Goal: Task Accomplishment & Management: Use online tool/utility

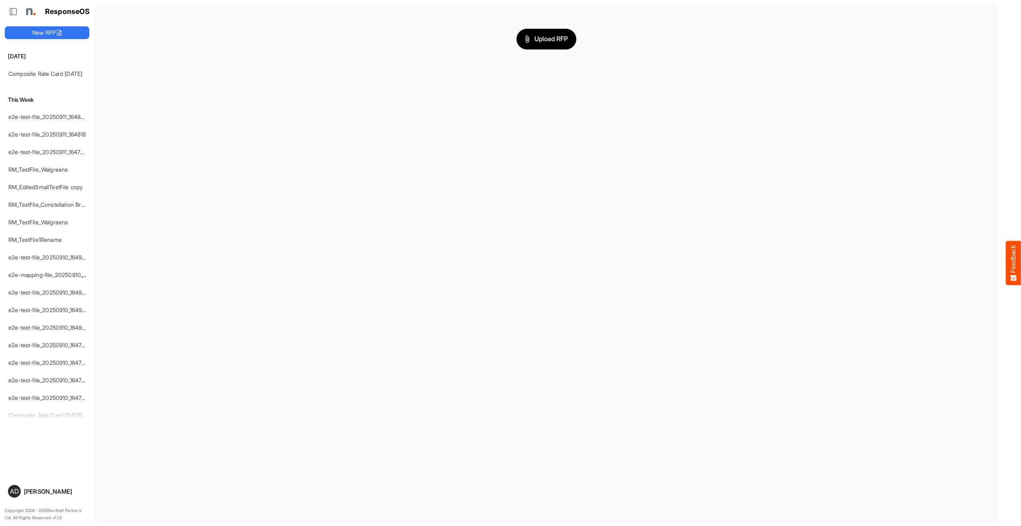
click at [436, 432] on main "Upload RFP" at bounding box center [546, 262] width 905 height 519
click at [36, 73] on link "Composite Rate Card [DATE]" at bounding box center [45, 73] width 74 height 7
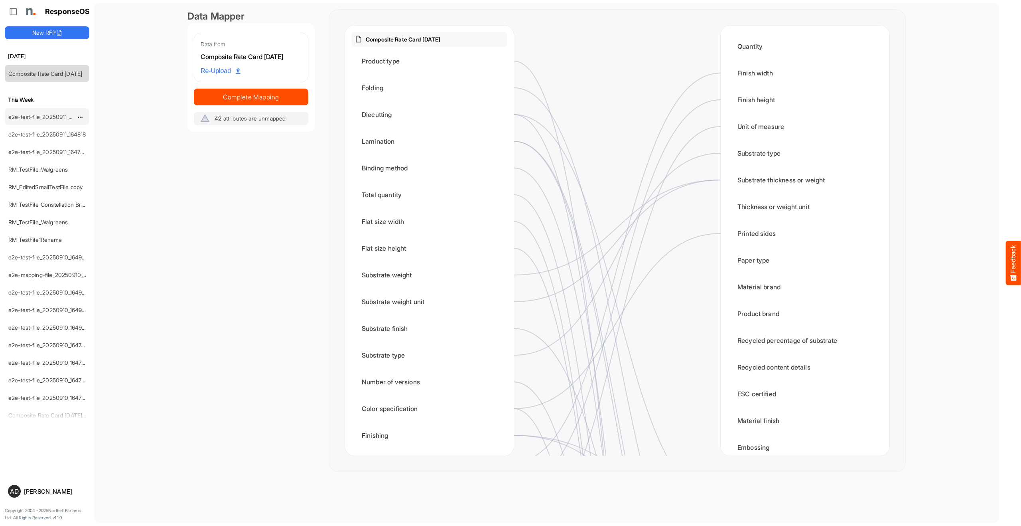
click at [33, 115] on link "e2e-test-file_20250911_164826" at bounding box center [47, 116] width 79 height 7
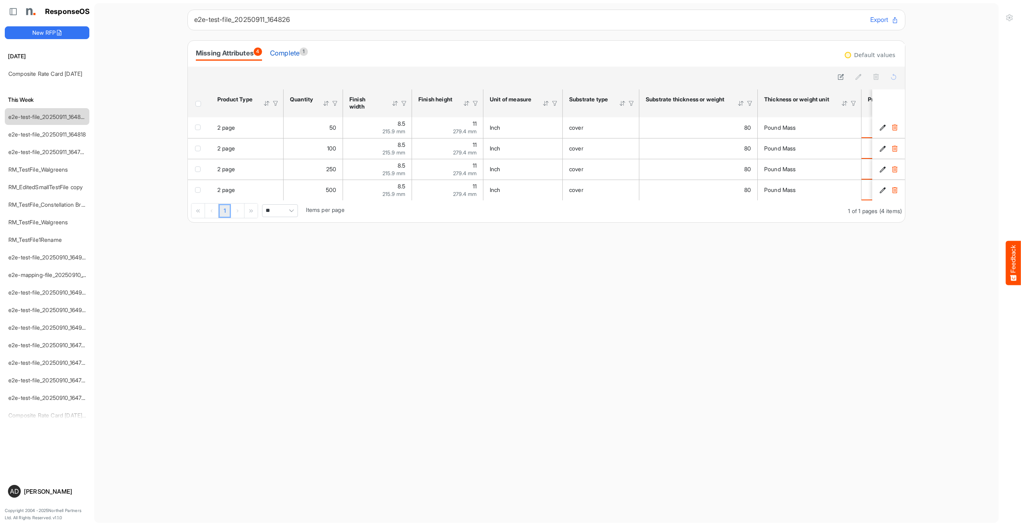
click at [308, 57] on div "Complete 1" at bounding box center [289, 52] width 38 height 11
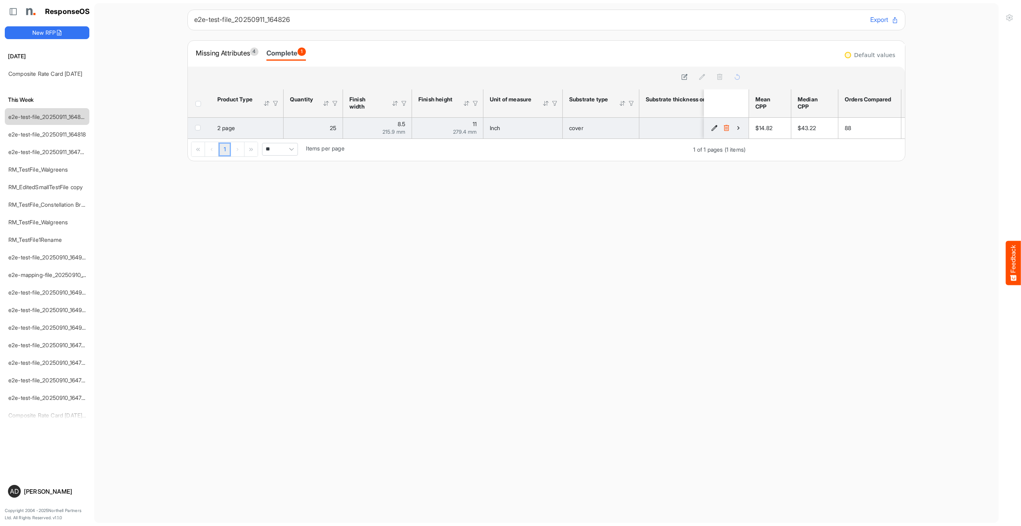
click at [739, 129] on icon "d56450f3-67ad-4fb1-8bae-6484608ac49e is template cell Column Header" at bounding box center [738, 127] width 7 height 7
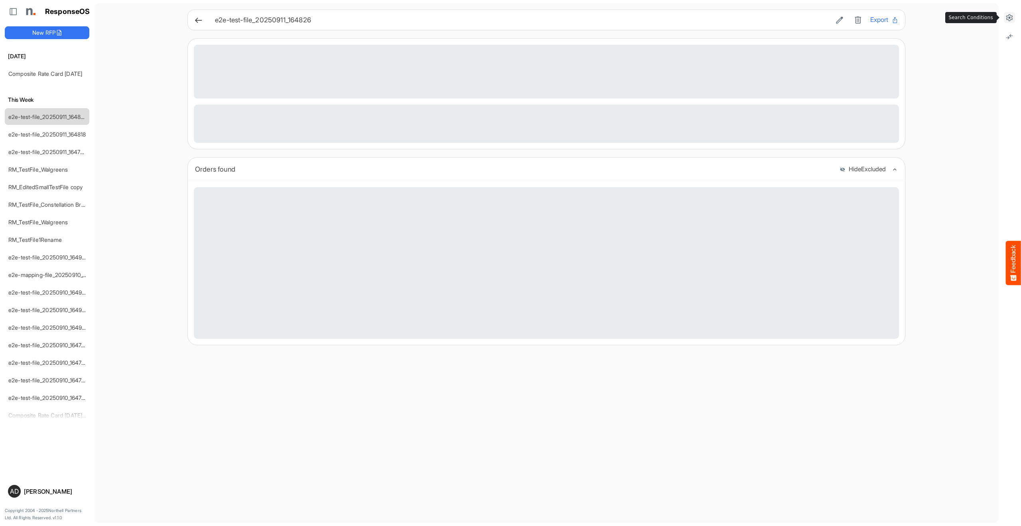
click at [1008, 14] on icon at bounding box center [1010, 18] width 8 height 8
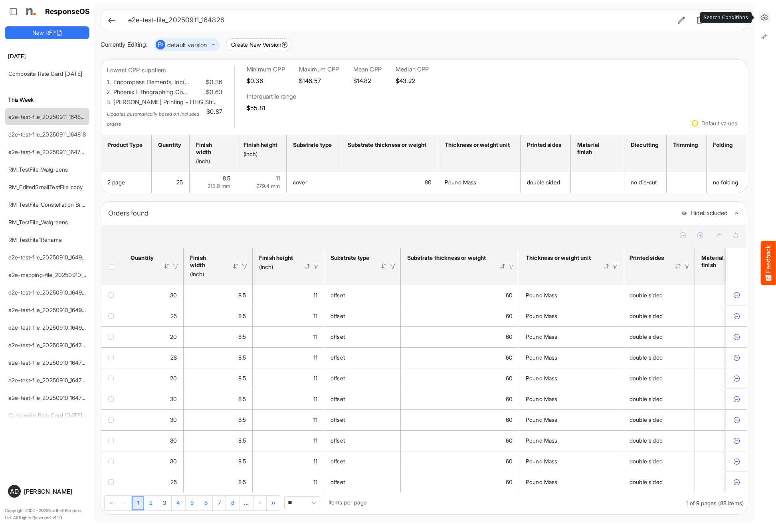
click at [764, 17] on icon at bounding box center [764, 18] width 8 height 8
